Goal: Task Accomplishment & Management: Manage account settings

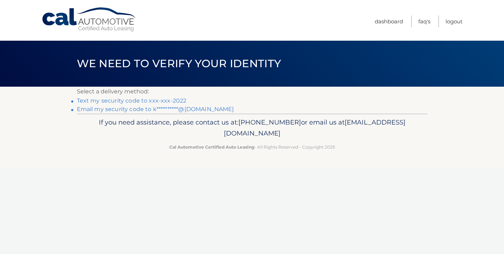
click at [92, 101] on link "Text my security code to xxx-xxx-2022" at bounding box center [132, 100] width 110 height 7
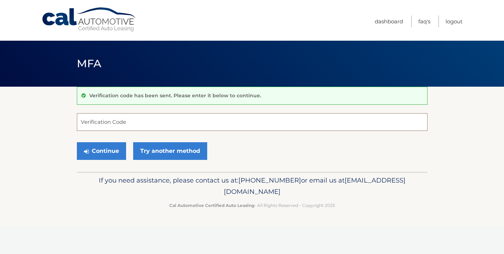
click at [116, 121] on input "Verification Code" at bounding box center [252, 122] width 350 height 18
type input "405399"
click at [112, 153] on button "Continue" at bounding box center [101, 151] width 49 height 18
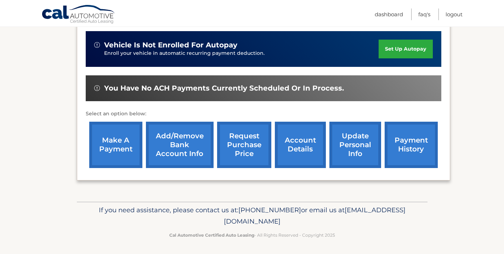
scroll to position [218, 0]
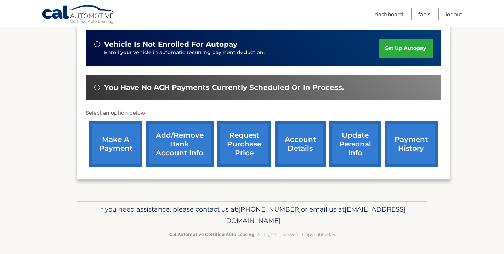
click at [304, 142] on link "account details" at bounding box center [300, 144] width 51 height 46
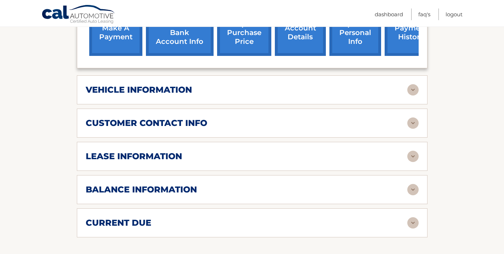
scroll to position [306, 0]
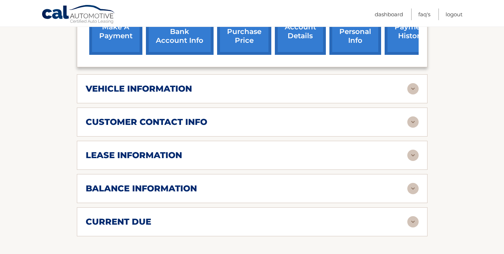
click at [414, 183] on img at bounding box center [412, 188] width 11 height 11
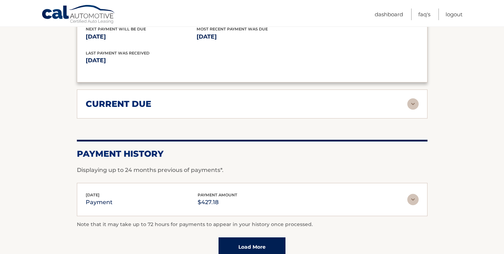
scroll to position [511, 0]
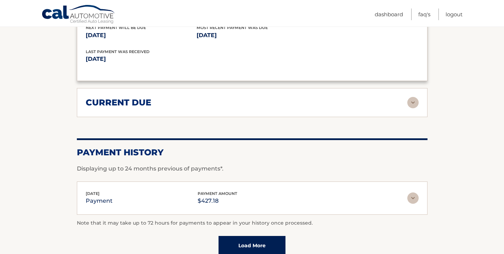
click at [413, 97] on img at bounding box center [412, 102] width 11 height 11
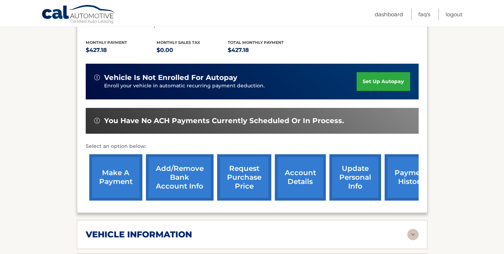
scroll to position [0, 0]
